Goal: Navigation & Orientation: Understand site structure

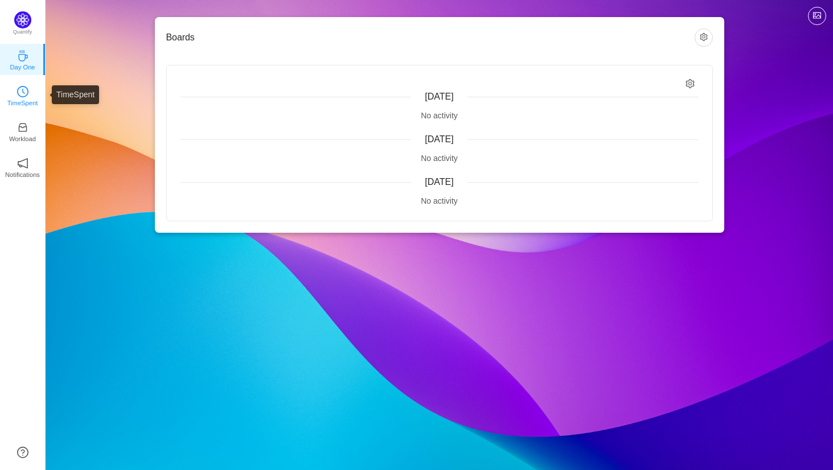
click at [17, 92] on link "TimeSpent" at bounding box center [22, 94] width 11 height 11
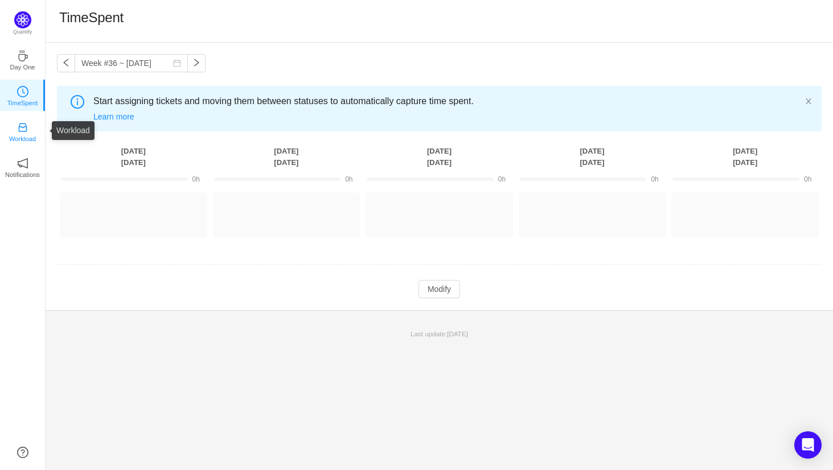
click at [23, 135] on p "Workload" at bounding box center [22, 139] width 27 height 10
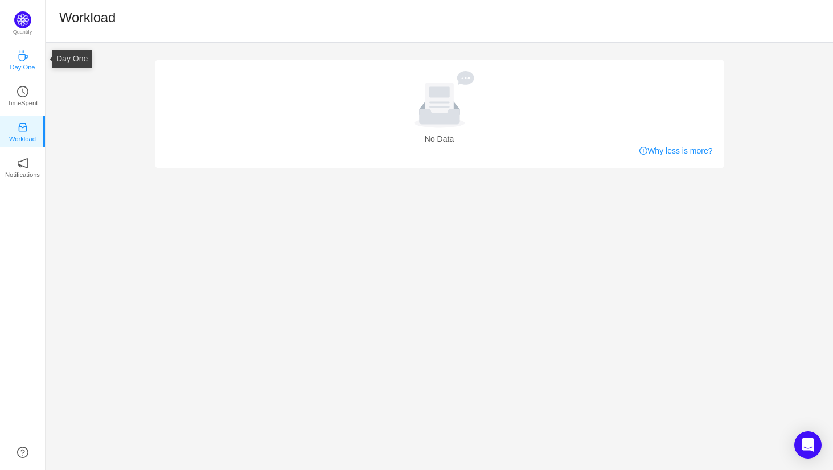
click at [23, 65] on link "Day One" at bounding box center [22, 59] width 11 height 11
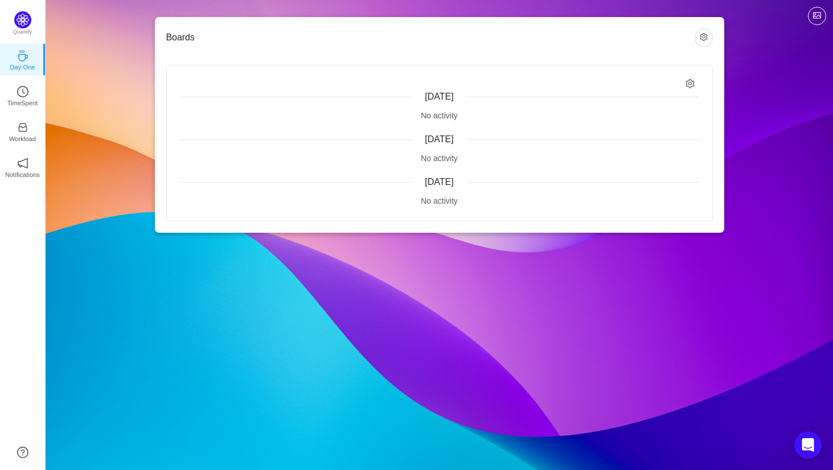
click at [696, 80] on div "[DATE] No activity [DATE] No activity [DATE] No activity" at bounding box center [439, 142] width 545 height 155
click at [690, 86] on icon "icon: setting" at bounding box center [690, 84] width 10 height 10
click at [19, 17] on img at bounding box center [22, 19] width 17 height 17
click at [23, 22] on img at bounding box center [22, 19] width 17 height 17
